Goal: Obtain resource: Download file/media

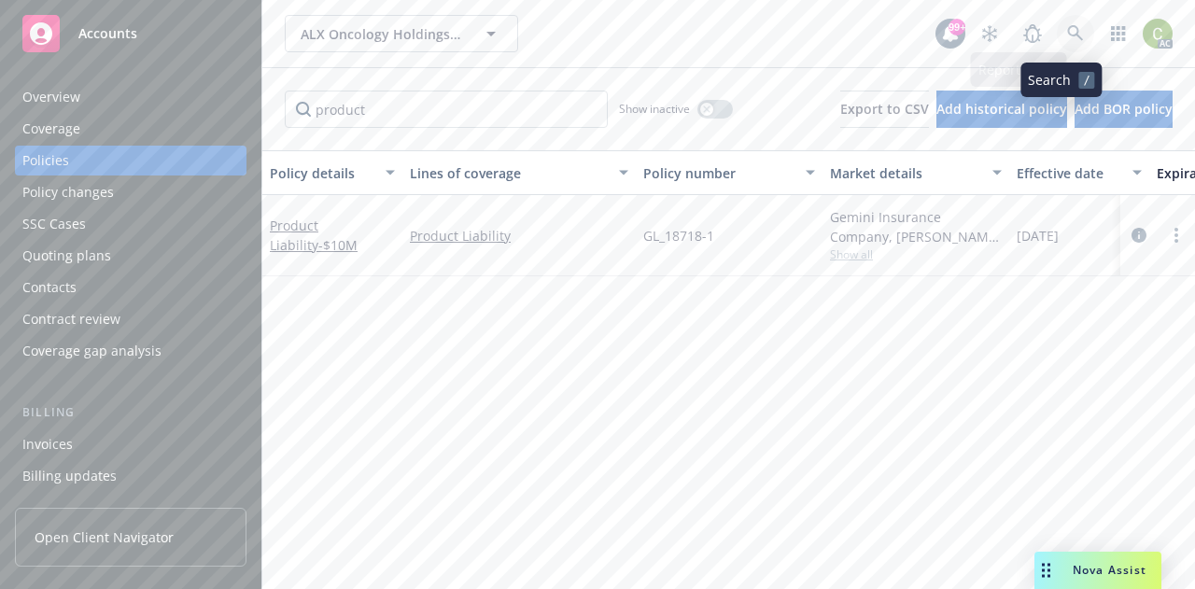
click at [1058, 24] on link at bounding box center [1075, 33] width 37 height 37
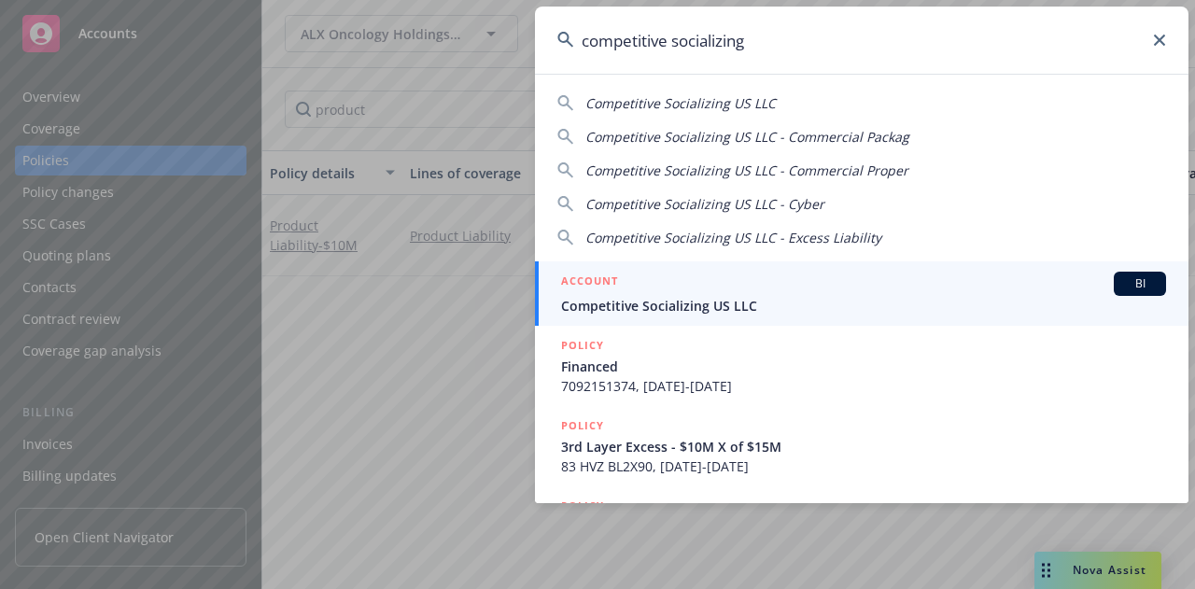
type input "competitive socializing"
click at [796, 300] on span "Competitive Socializing US LLC" at bounding box center [863, 306] width 605 height 20
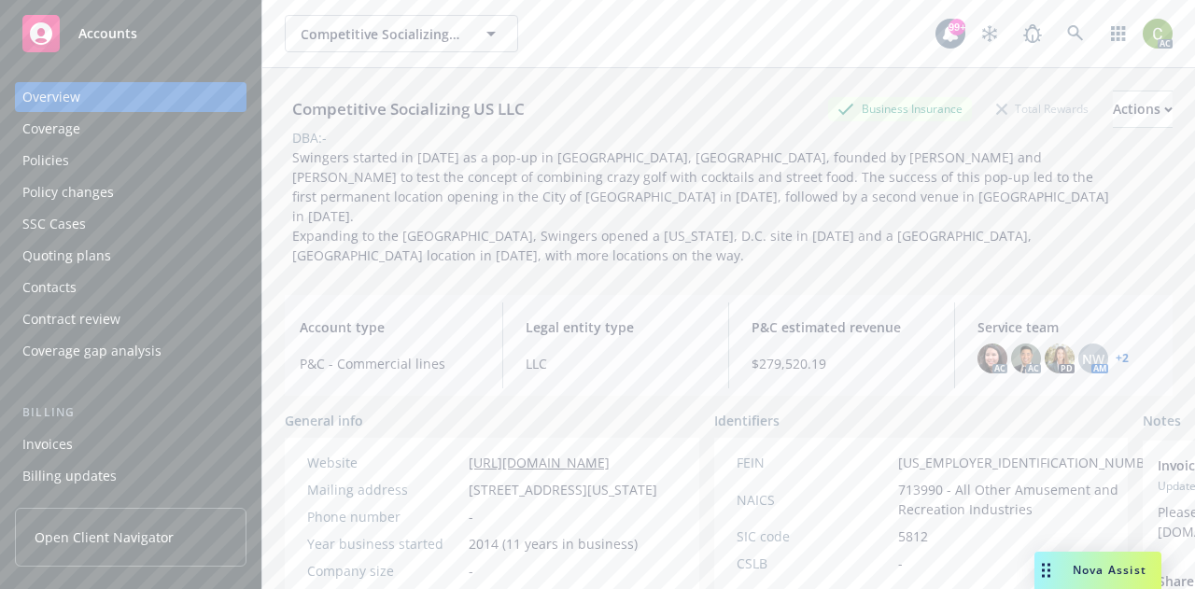
click at [88, 160] on div "Policies" at bounding box center [130, 161] width 217 height 30
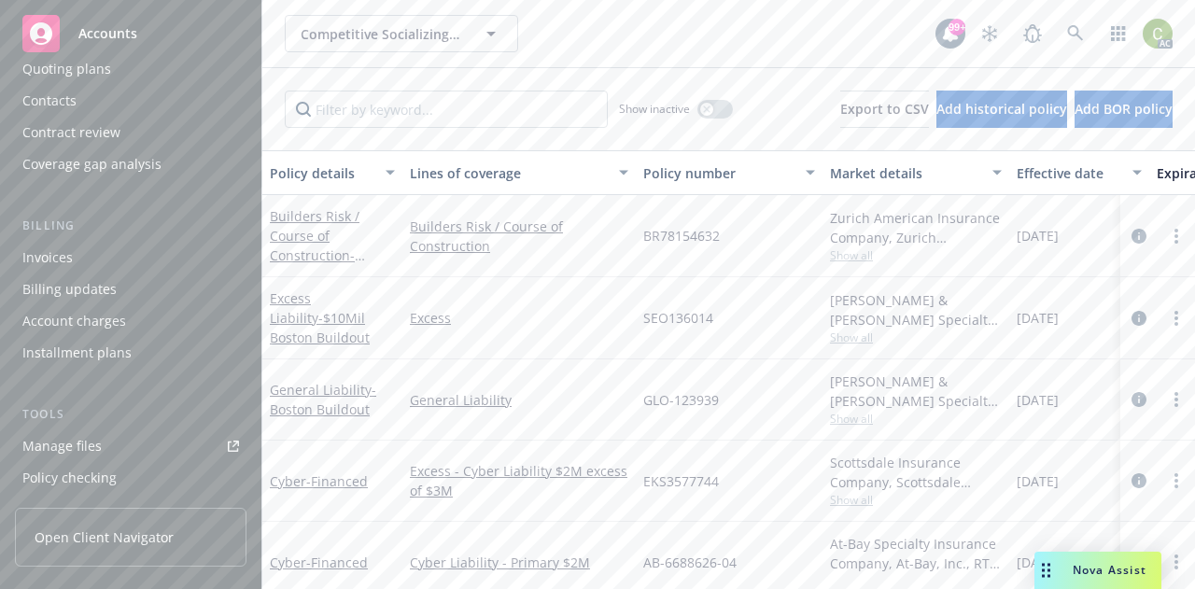
scroll to position [280, 0]
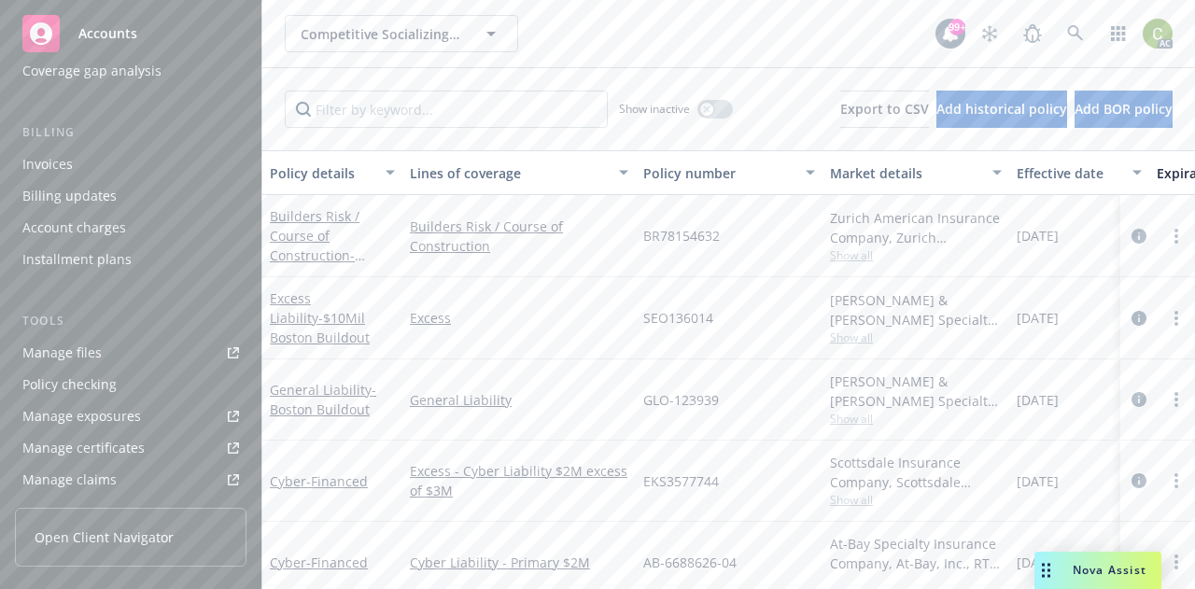
click at [107, 346] on link "Manage files" at bounding box center [131, 353] width 232 height 30
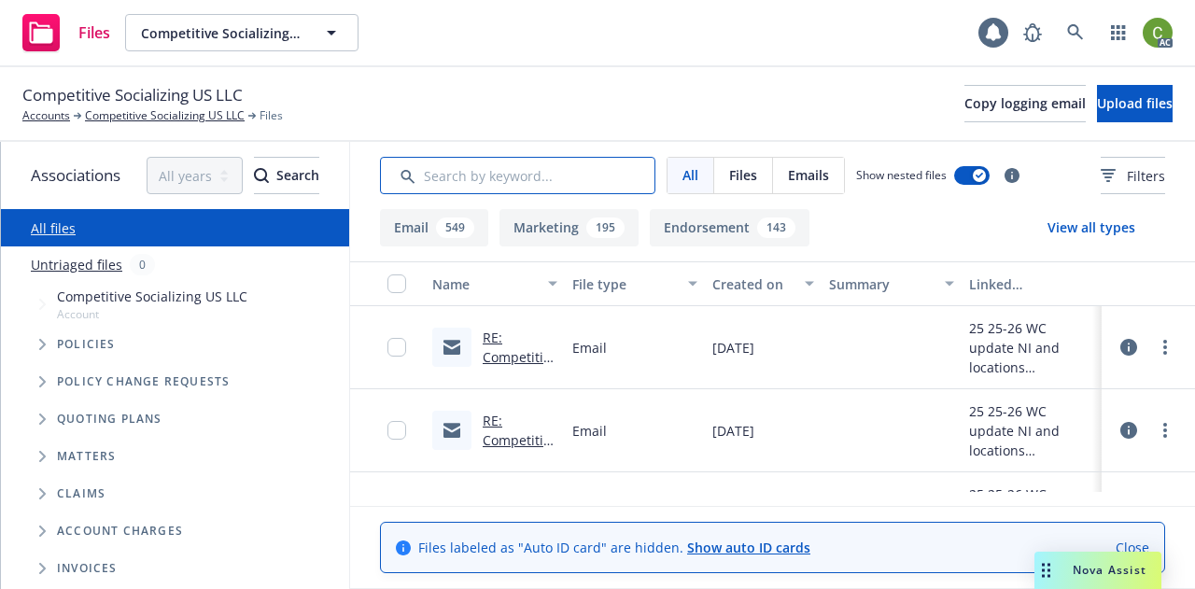
click at [451, 185] on input "Search by keyword..." at bounding box center [518, 175] width 276 height 37
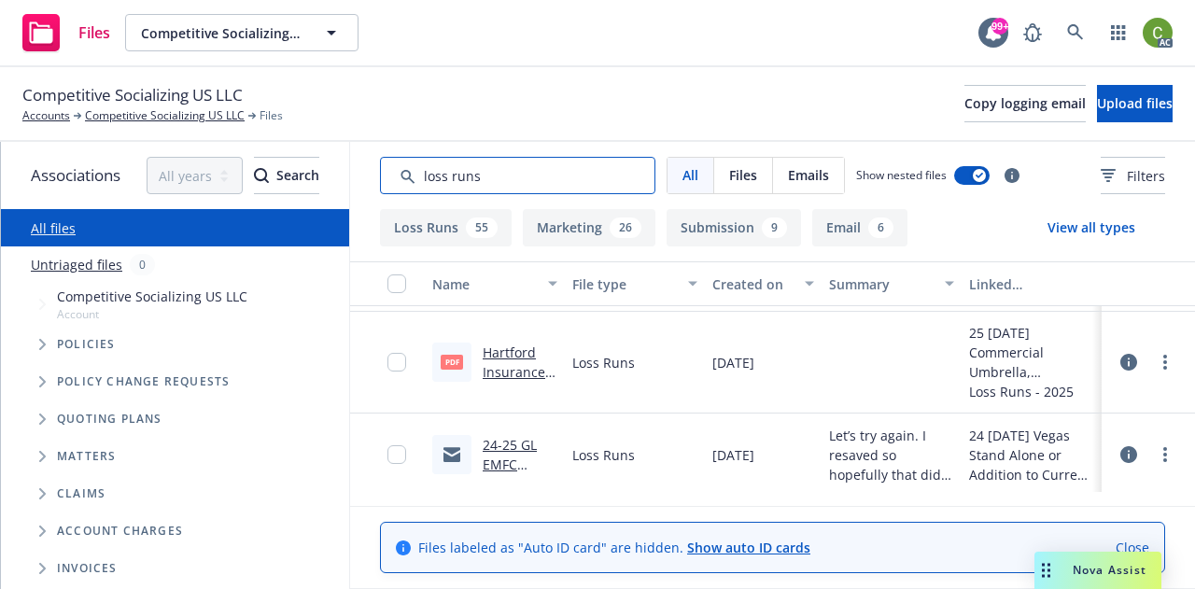
scroll to position [2718, 0]
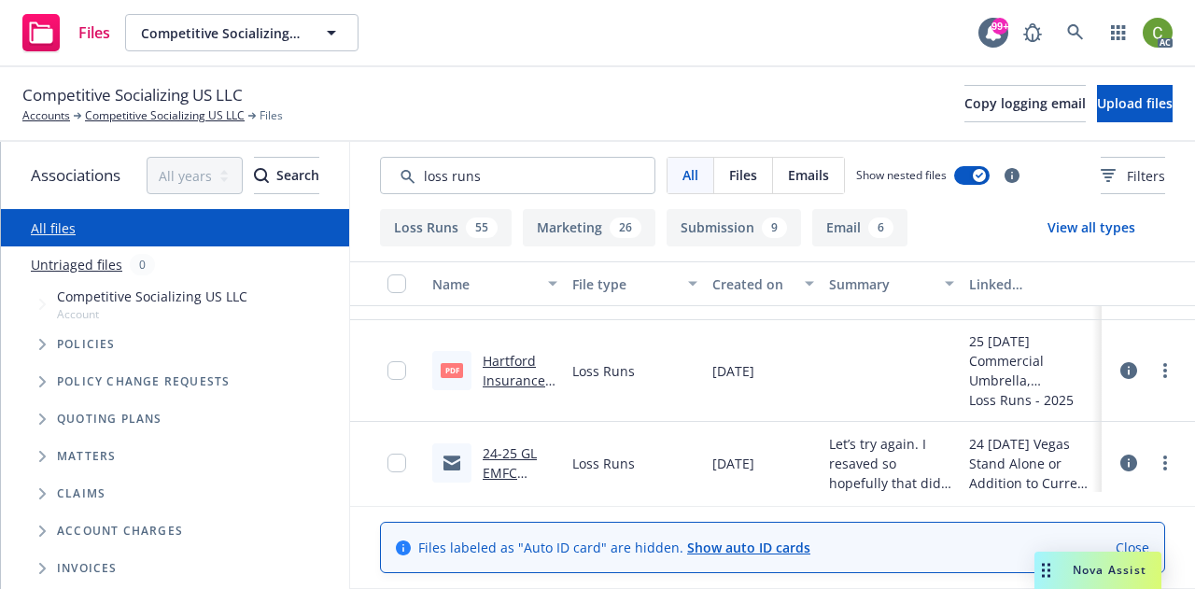
click at [512, 452] on link "24-25 GL EMFC [PERSON_NAME] Loss runs as of [DATE].msg" at bounding box center [519, 503] width 72 height 116
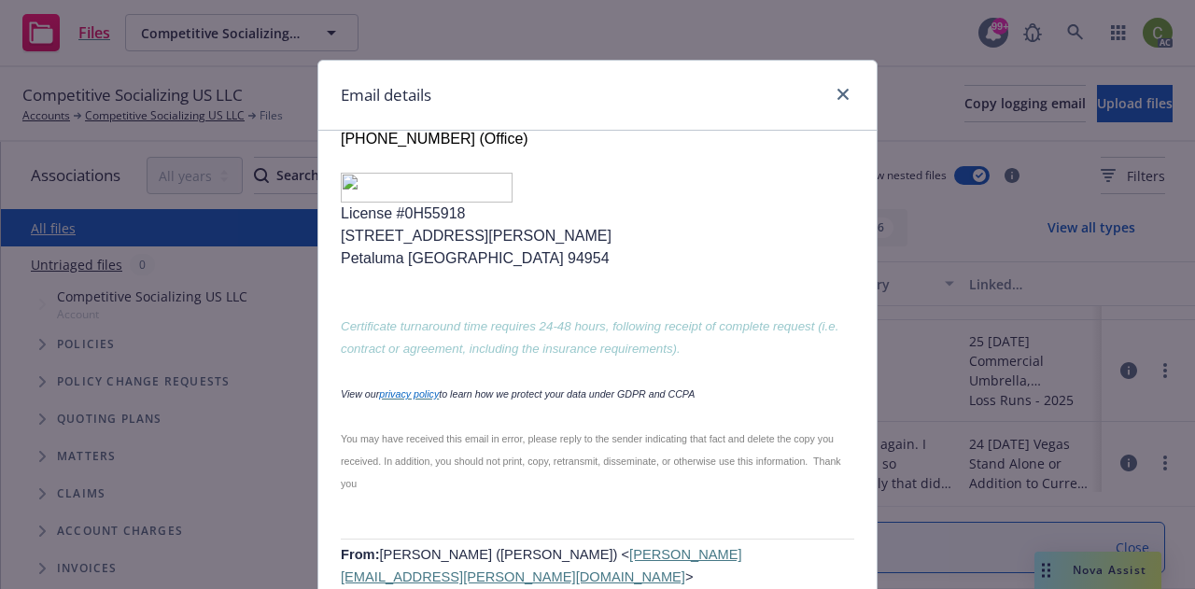
scroll to position [152, 0]
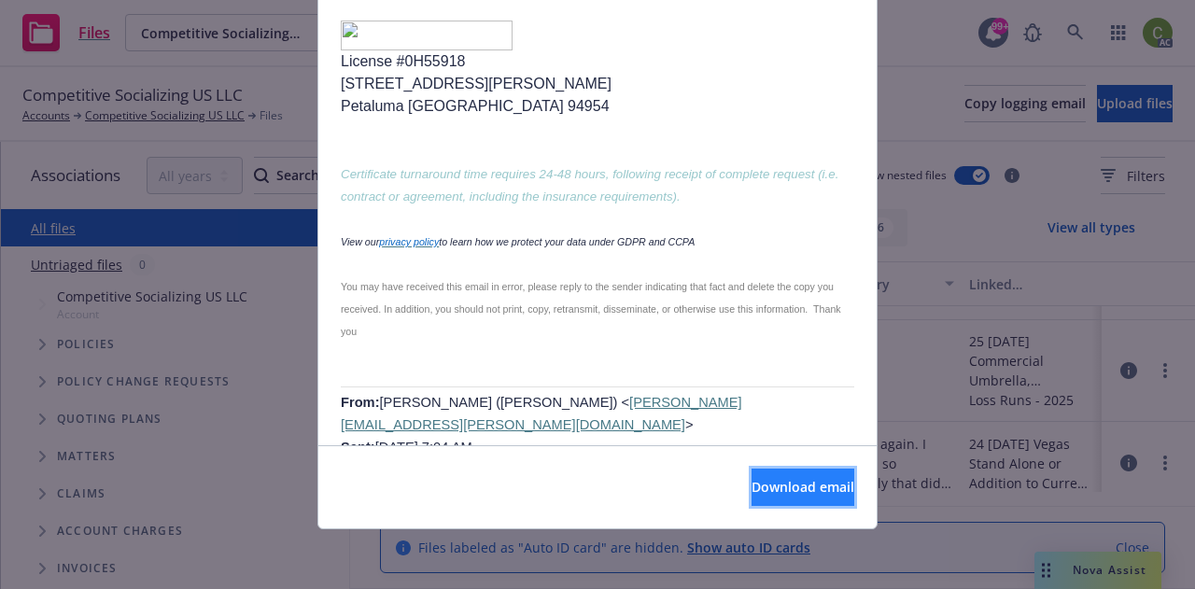
drag, startPoint x: 796, startPoint y: 480, endPoint x: 811, endPoint y: 475, distance: 15.7
click at [796, 478] on span "Download email" at bounding box center [803, 487] width 103 height 18
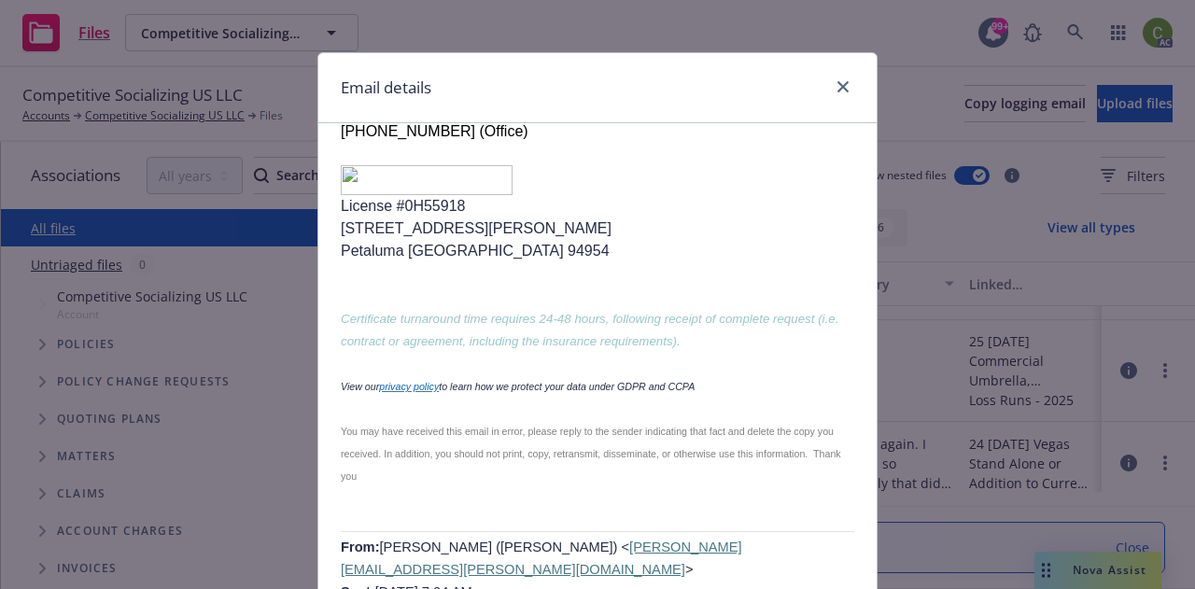
scroll to position [0, 0]
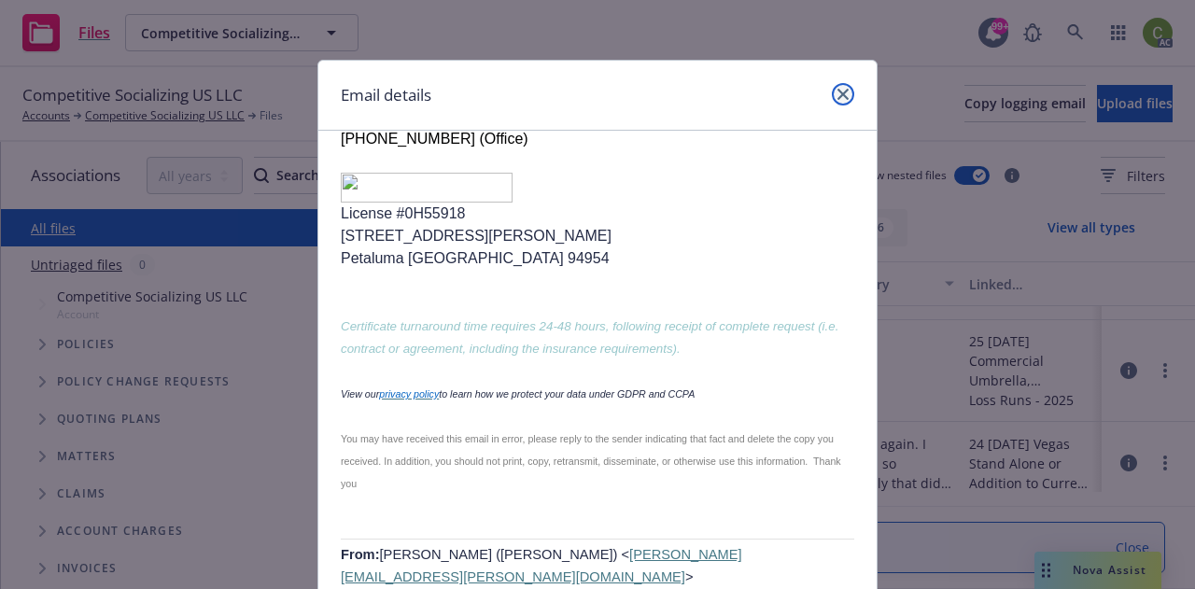
click at [838, 92] on icon "close" at bounding box center [843, 94] width 11 height 11
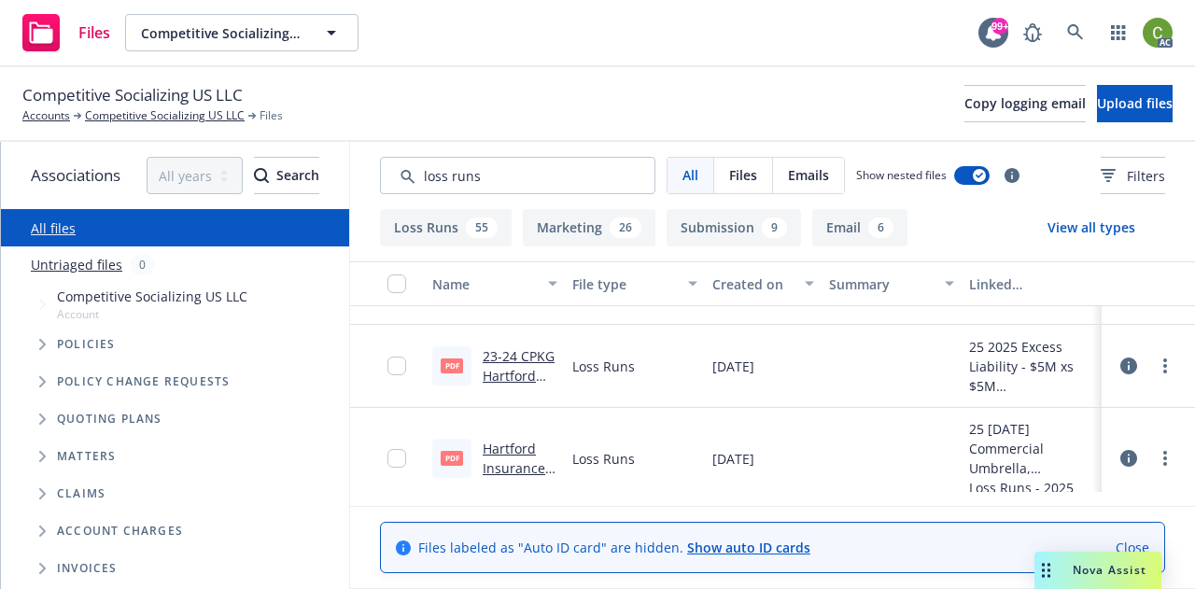
scroll to position [2438, 0]
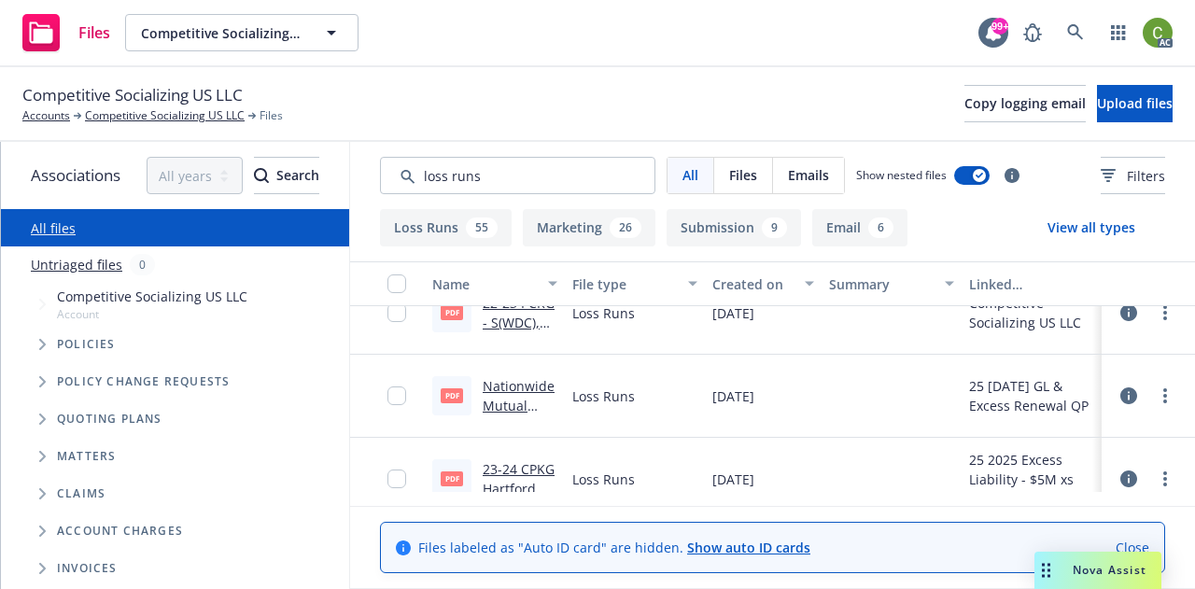
click at [529, 386] on link "Nationwide Mutual Insurance Company GL 24-25 Loss Runs Valued -10-18-2024.pdf" at bounding box center [520, 454] width 75 height 155
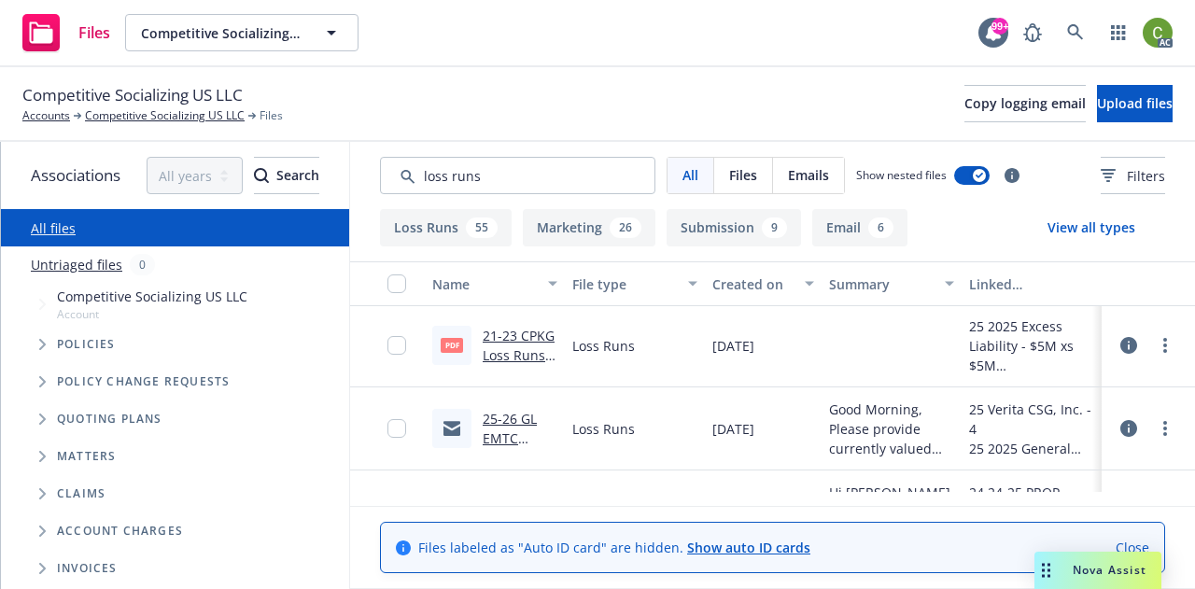
scroll to position [0, 0]
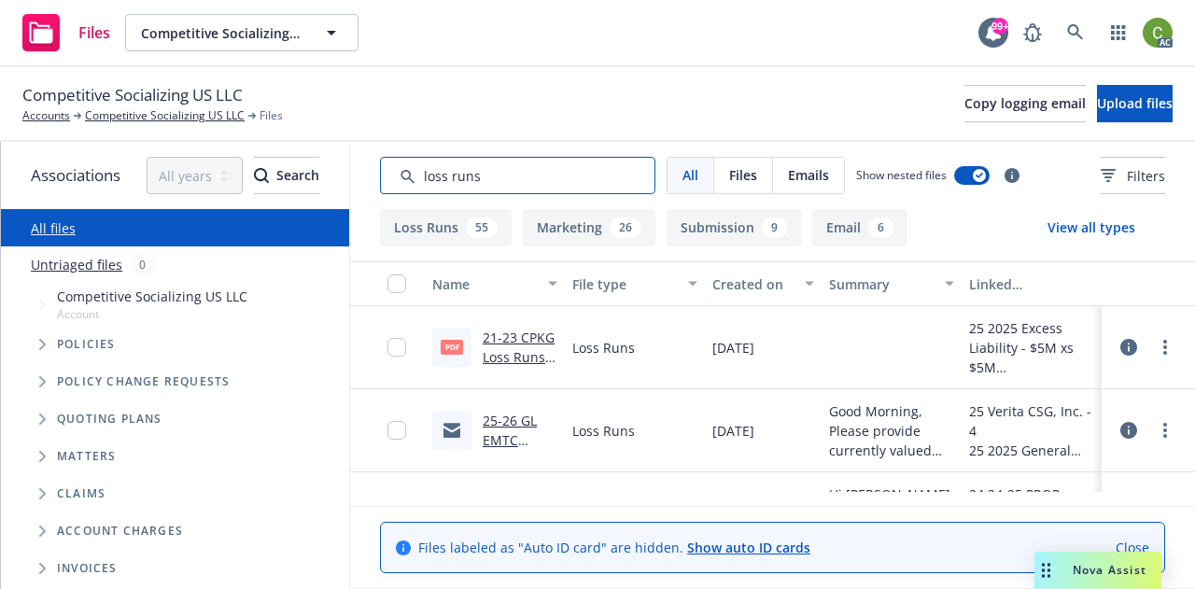
click at [527, 185] on input "Search by keyword..." at bounding box center [518, 175] width 276 height 37
drag, startPoint x: 493, startPoint y: 182, endPoint x: 379, endPoint y: 196, distance: 114.8
click at [366, 183] on div "All Files Emails Show nested files Filters" at bounding box center [772, 175] width 845 height 67
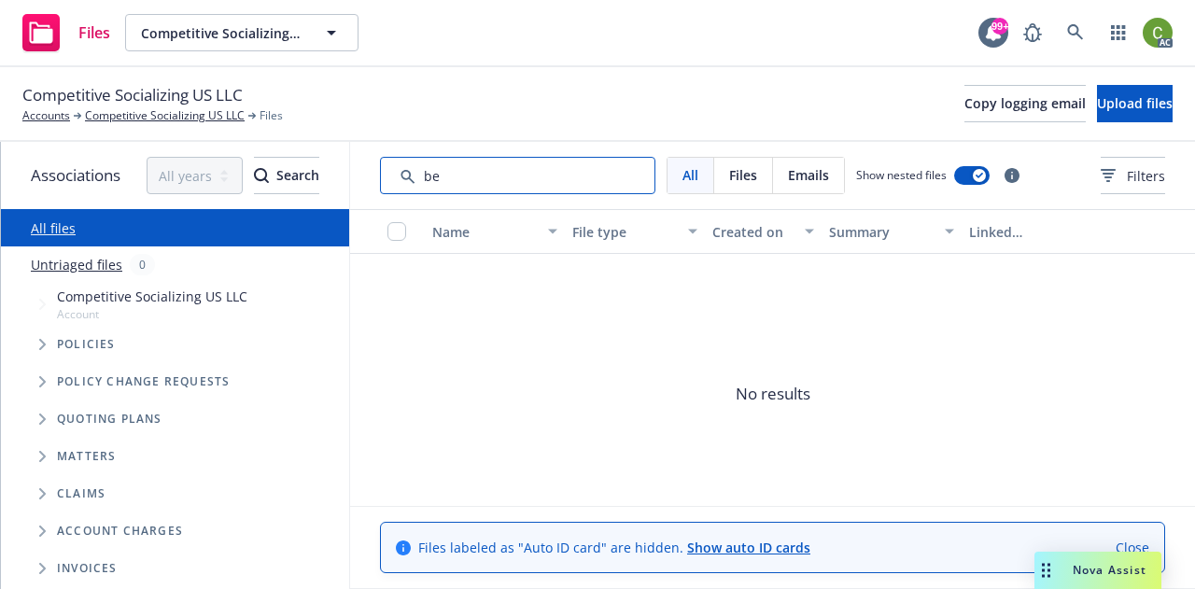
type input "b"
